Goal: Find specific page/section: Go to known website

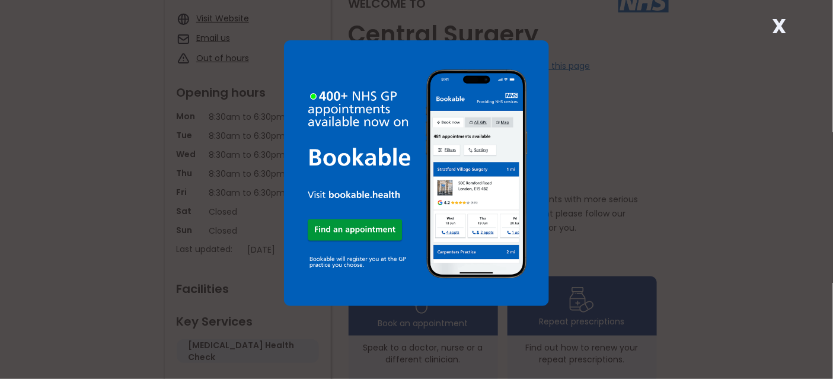
scroll to position [263, 0]
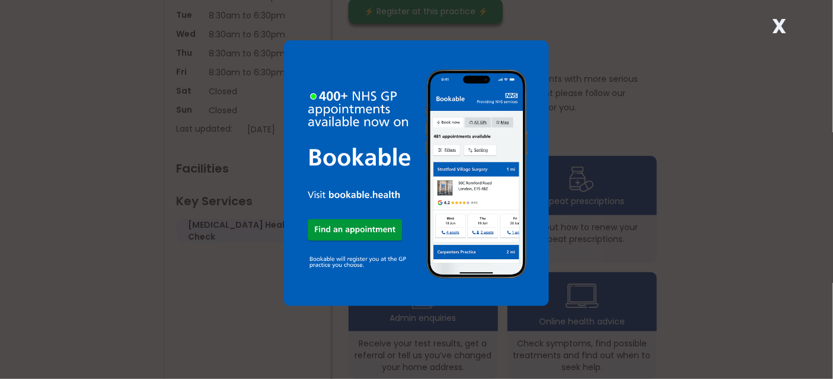
click at [302, 68] on img at bounding box center [416, 172] width 265 height 265
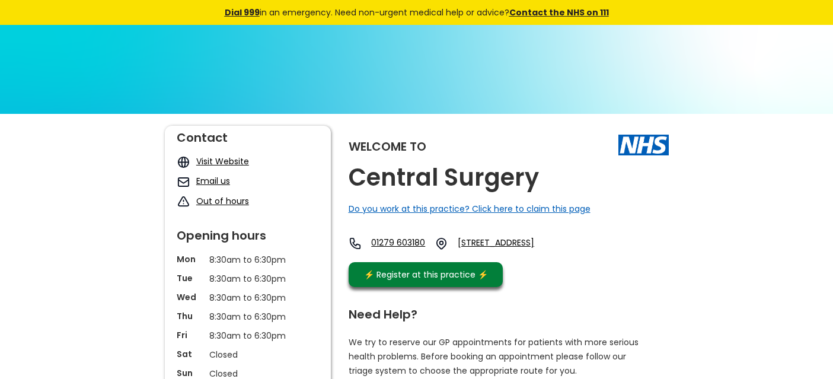
scroll to position [263, 0]
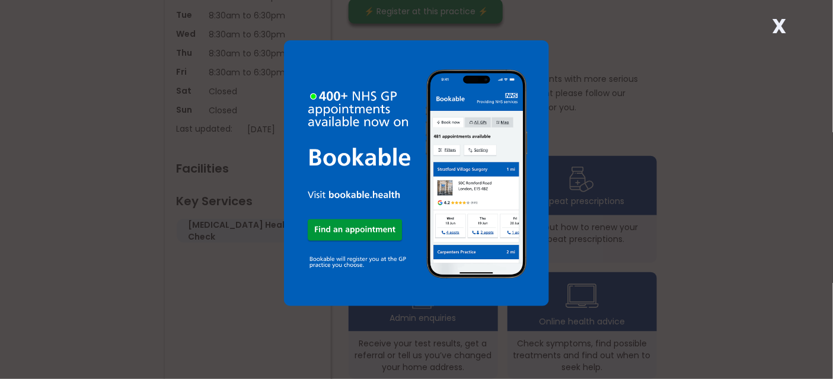
click at [781, 25] on strong "X" at bounding box center [779, 26] width 14 height 28
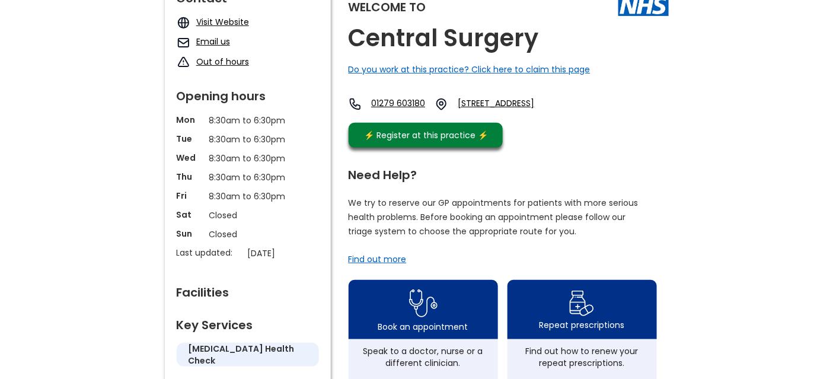
scroll to position [197, 0]
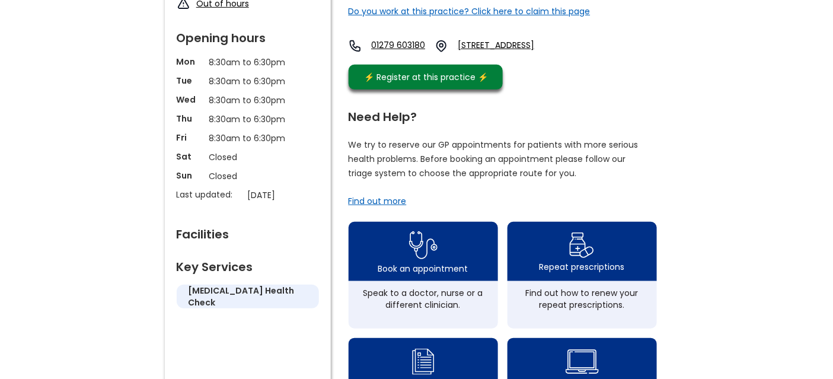
drag, startPoint x: 774, startPoint y: 73, endPoint x: 773, endPoint y: 80, distance: 6.5
drag, startPoint x: 773, startPoint y: 80, endPoint x: 772, endPoint y: 57, distance: 23.2
click at [772, 57] on div "Welcome to Central Surgery Do you work at this practice? Click here to claim th…" at bounding box center [416, 376] width 833 height 921
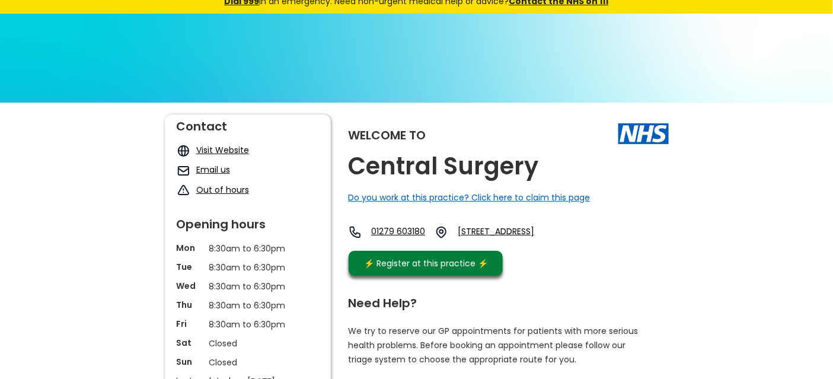
scroll to position [0, 0]
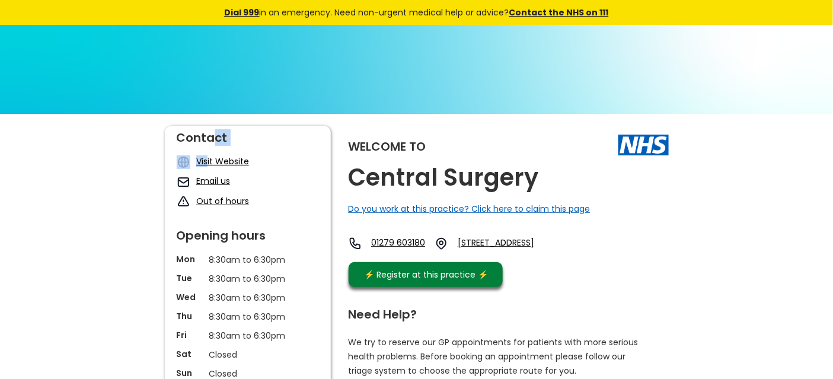
drag, startPoint x: 210, startPoint y: 139, endPoint x: 207, endPoint y: 161, distance: 21.5
click at [208, 159] on div "Contact Visit Website Email us Out of hours" at bounding box center [248, 167] width 142 height 83
click at [208, 159] on link "Visit Website" at bounding box center [222, 161] width 53 height 12
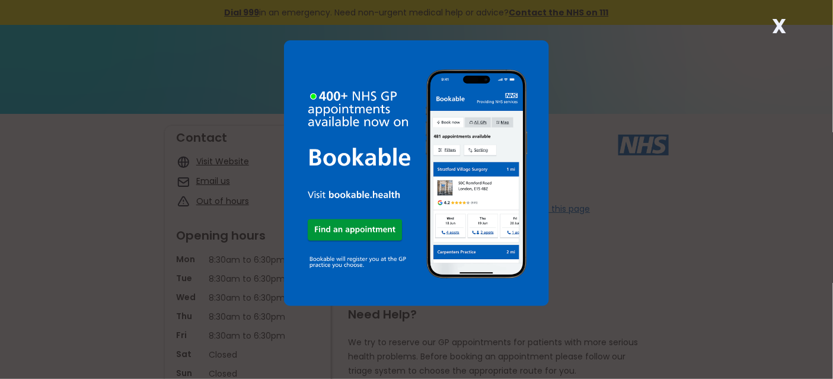
click at [778, 23] on strong "X" at bounding box center [779, 26] width 14 height 28
